Goal: Task Accomplishment & Management: Manage account settings

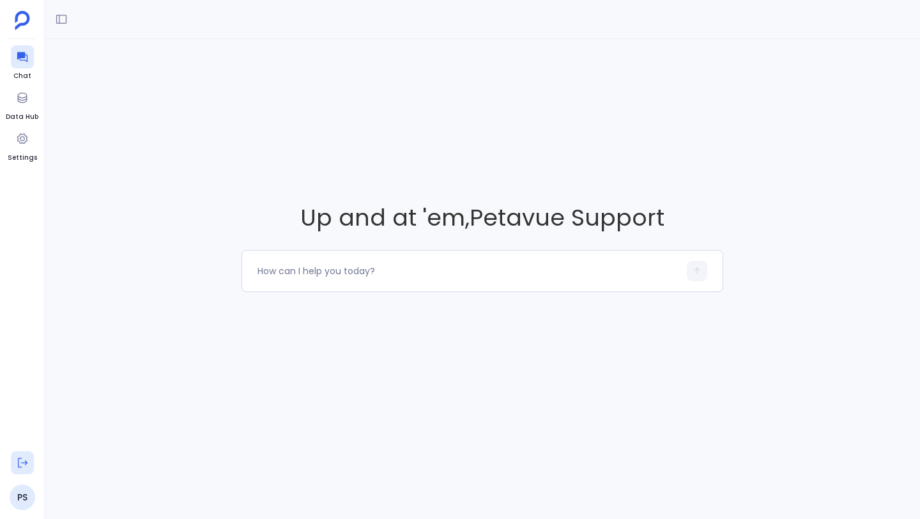
click at [20, 471] on button at bounding box center [22, 462] width 23 height 23
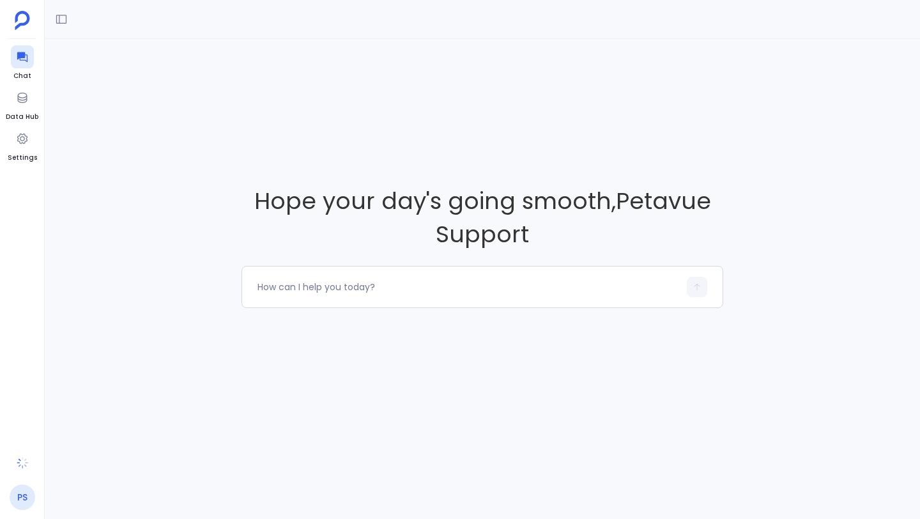
click at [19, 494] on link "PS" at bounding box center [23, 497] width 26 height 26
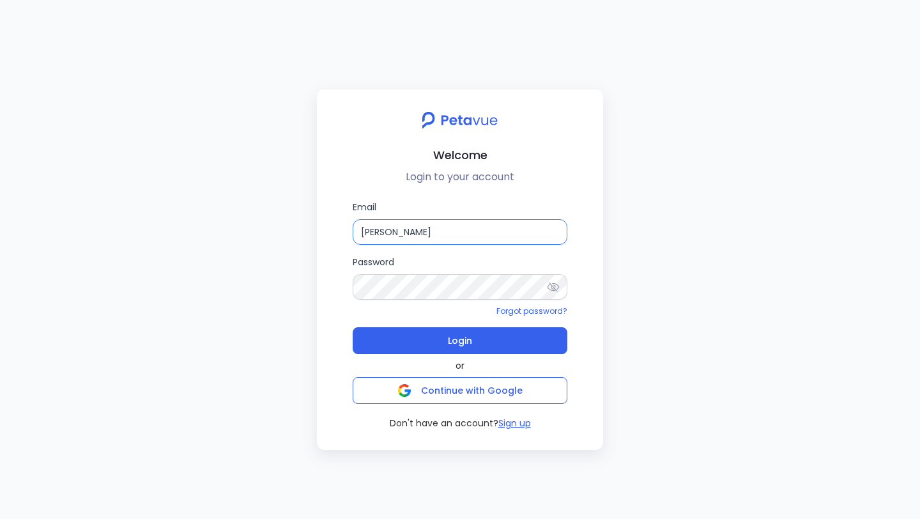
drag, startPoint x: 459, startPoint y: 237, endPoint x: 353, endPoint y: 235, distance: 106.7
click at [353, 235] on input "[PERSON_NAME]" at bounding box center [460, 232] width 215 height 26
paste input "[EMAIL_ADDRESS][DOMAIN_NAME]"
type input "[EMAIL_ADDRESS][DOMAIN_NAME]"
click at [323, 282] on div "Welcome Login to your account Email [EMAIL_ADDRESS][DOMAIN_NAME] Password Forgo…" at bounding box center [460, 269] width 286 height 360
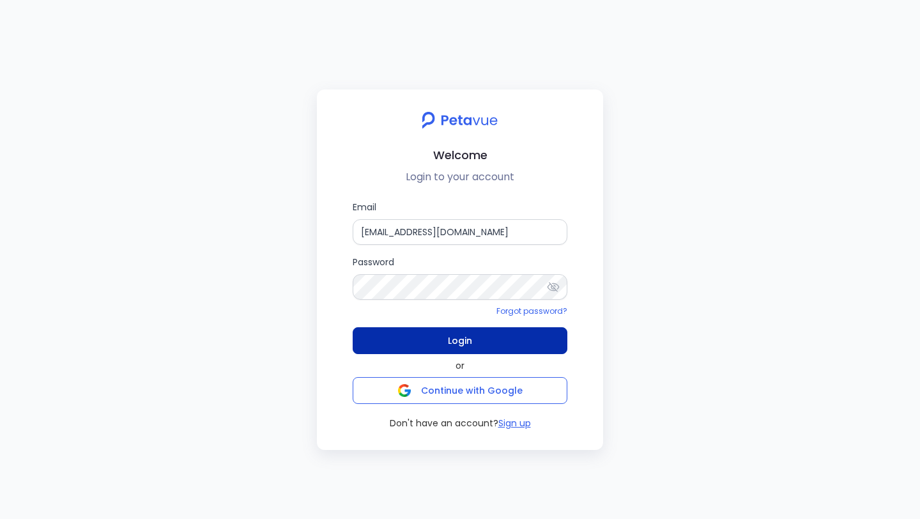
click at [386, 341] on button "Login" at bounding box center [460, 340] width 215 height 27
